Goal: Check status: Check status

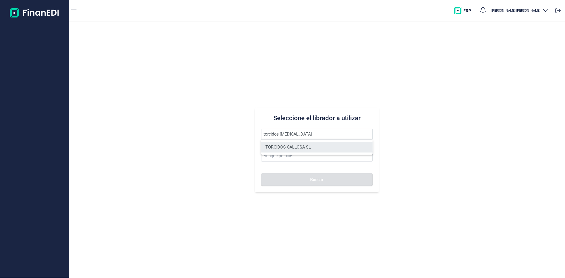
click at [286, 146] on li "TORCIDOS CALLOSA SL" at bounding box center [316, 147] width 111 height 11
type input "TORCIDOS CALLOSA SL"
type input "B44701514"
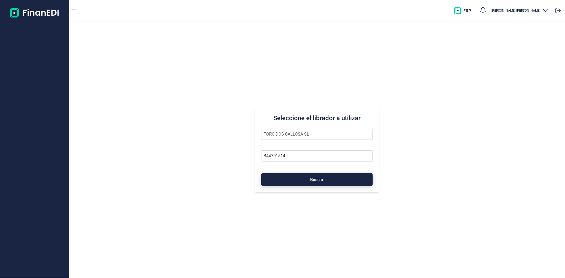
click at [282, 174] on button "Buscar" at bounding box center [316, 179] width 111 height 13
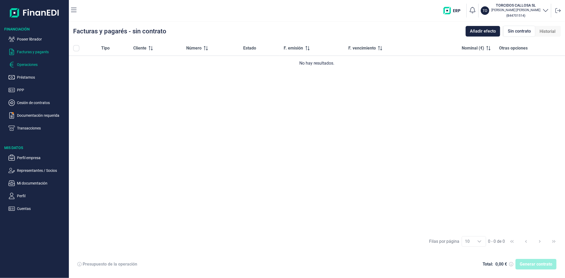
click at [30, 64] on p "Operaciones" at bounding box center [42, 64] width 50 height 6
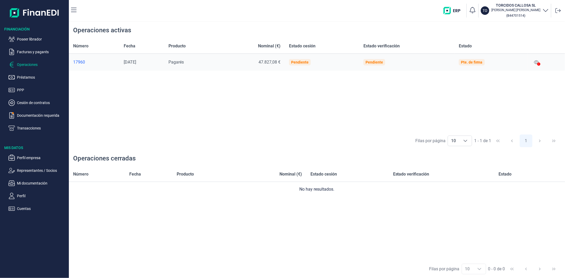
click at [539, 62] on icon at bounding box center [538, 63] width 3 height 3
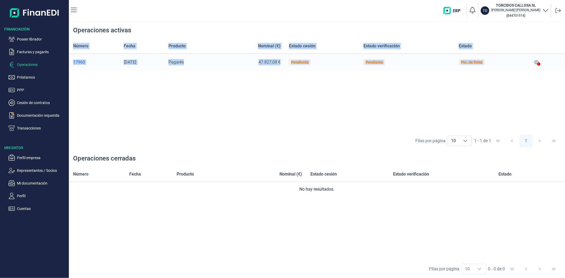
click at [539, 62] on icon at bounding box center [538, 63] width 3 height 3
click at [538, 63] on icon at bounding box center [536, 62] width 5 height 4
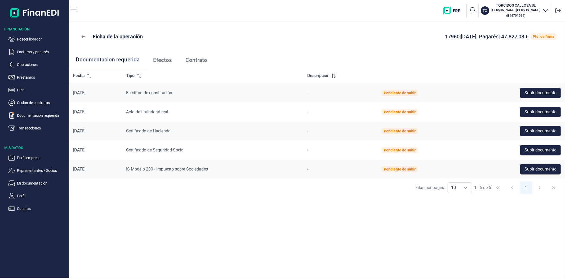
click at [195, 59] on span "Contrato" at bounding box center [196, 60] width 22 height 6
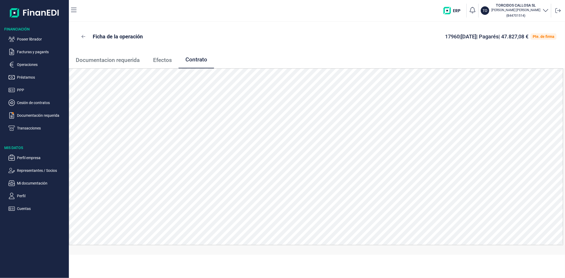
click at [345, 59] on ul "Documentacion requerida Efectos Contrato" at bounding box center [317, 59] width 496 height 17
drag, startPoint x: 232, startPoint y: 46, endPoint x: 228, endPoint y: 50, distance: 5.3
click at [230, 49] on div "Ficha de la operación 17960 | [DATE] | Pagarés | 47.827,08 € Pte. de firma" at bounding box center [317, 37] width 496 height 30
click at [93, 43] on div "Ficha de la operación 17960 | [DATE] | Pagarés | 47.827,08 € Pte. de firma" at bounding box center [317, 37] width 496 height 30
click at [226, 39] on div "Ficha de la operación 17960 | [DATE] | Pagarés | 47.827,08 € Pte. de firma" at bounding box center [316, 36] width 479 height 13
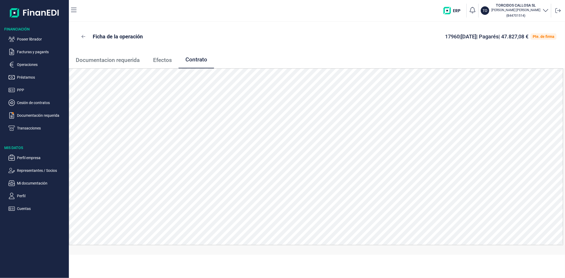
click at [231, 48] on div "Ficha de la operación 17960 | [DATE] | Pagarés | 47.827,08 € Pte. de firma" at bounding box center [317, 37] width 496 height 30
